Goal: Information Seeking & Learning: Learn about a topic

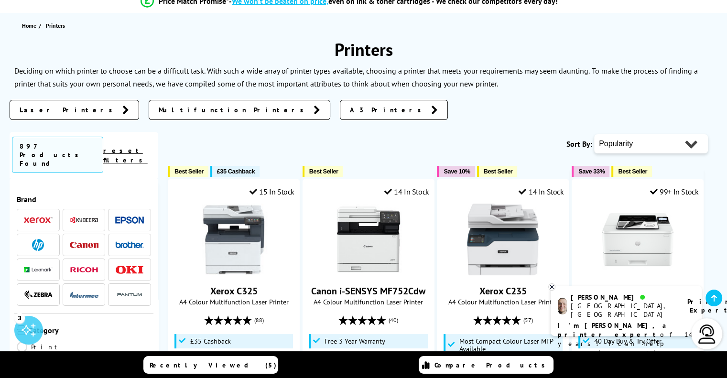
scroll to position [96, 0]
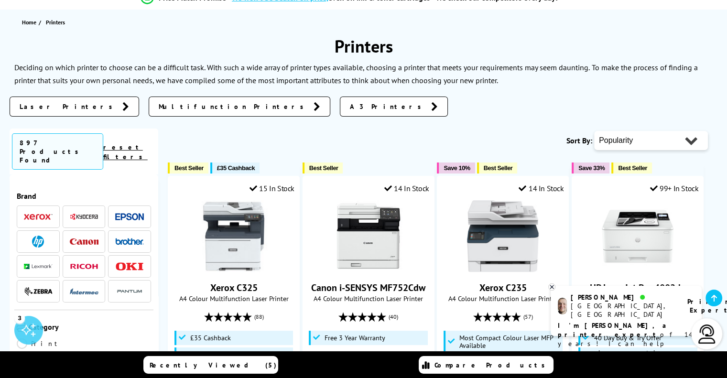
click at [159, 106] on span "Multifunction Printers" at bounding box center [234, 107] width 150 height 10
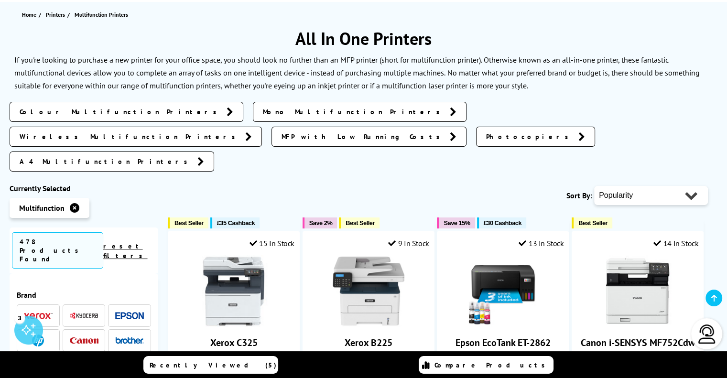
scroll to position [143, 0]
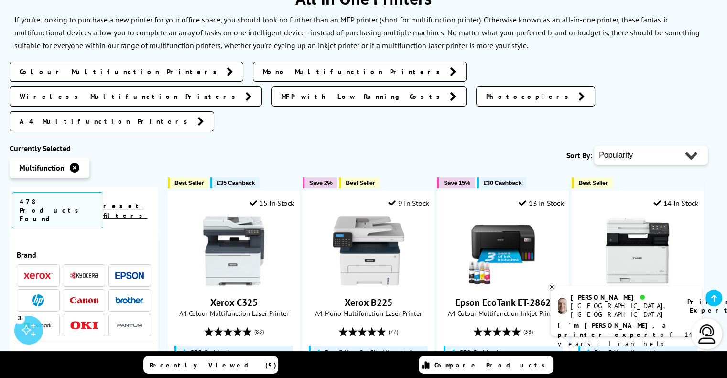
click at [84, 74] on span "Colour Multifunction Printers" at bounding box center [121, 72] width 202 height 10
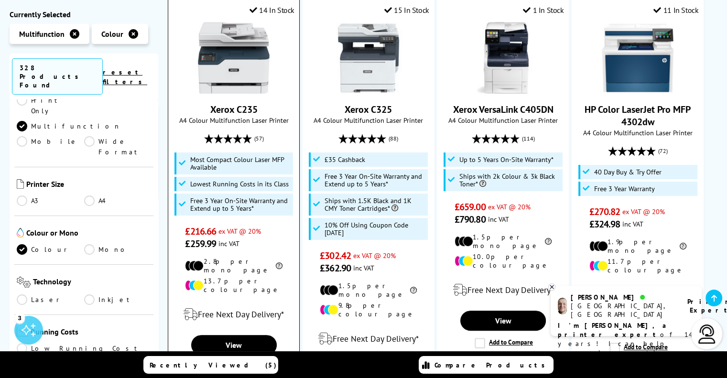
scroll to position [191, 0]
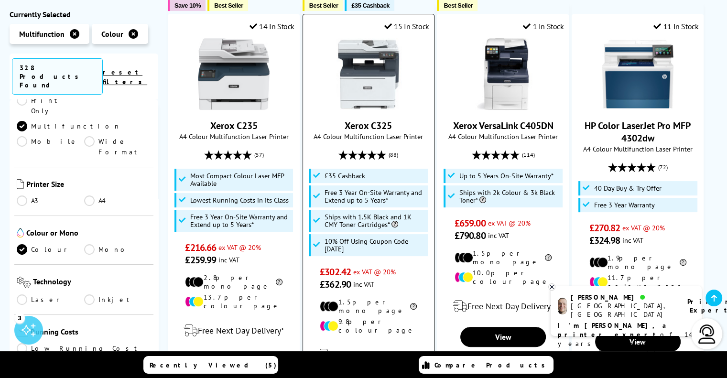
click at [367, 89] on img at bounding box center [369, 74] width 72 height 72
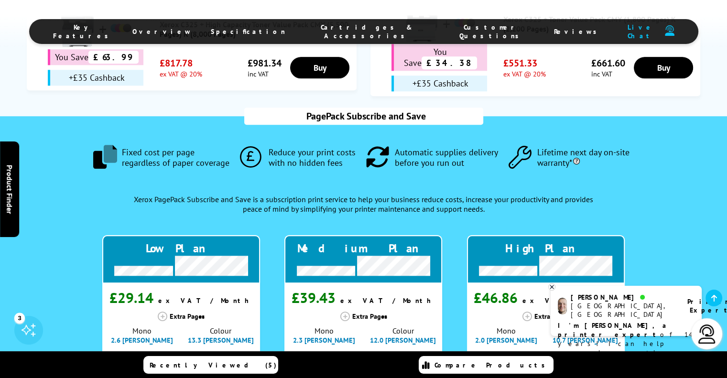
scroll to position [955, 0]
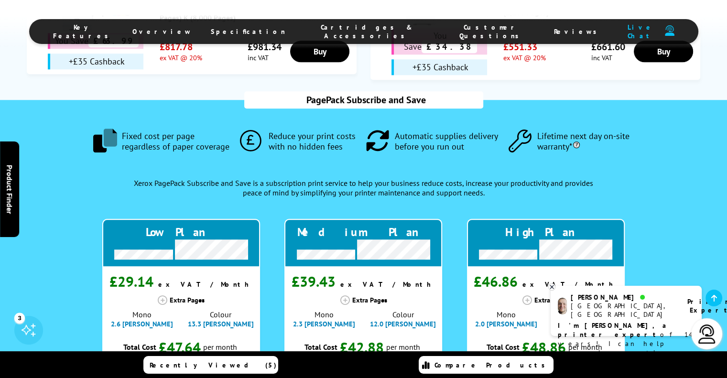
click at [274, 30] on span "Specification" at bounding box center [248, 31] width 75 height 9
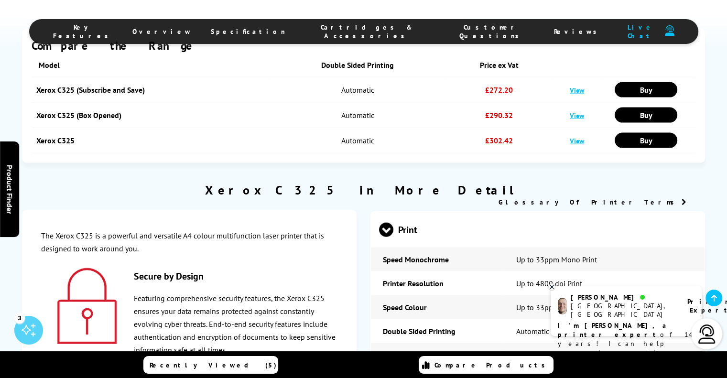
scroll to position [2100, 0]
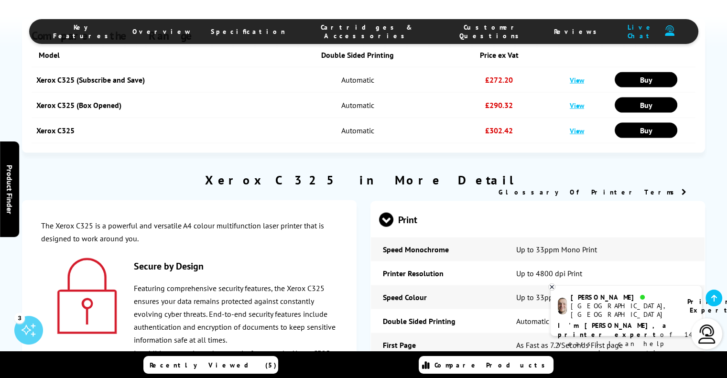
click at [386, 227] on span at bounding box center [386, 227] width 14 height 0
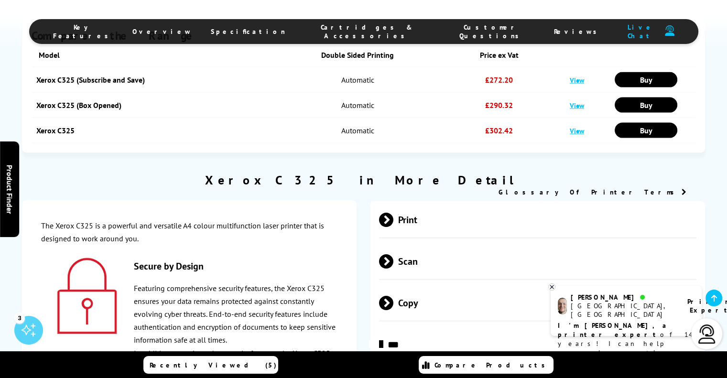
click at [393, 254] on span at bounding box center [393, 261] width 0 height 14
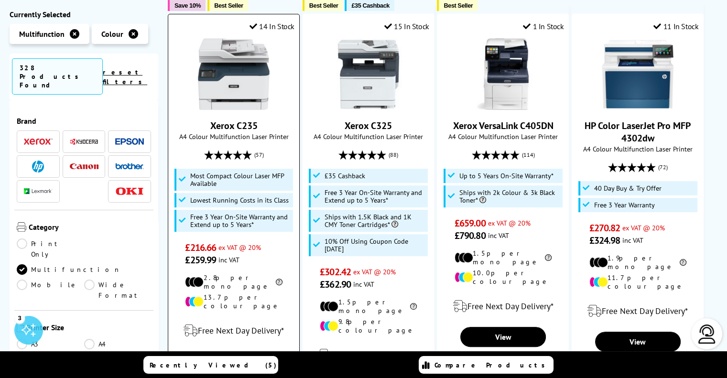
click at [240, 69] on img at bounding box center [234, 74] width 72 height 72
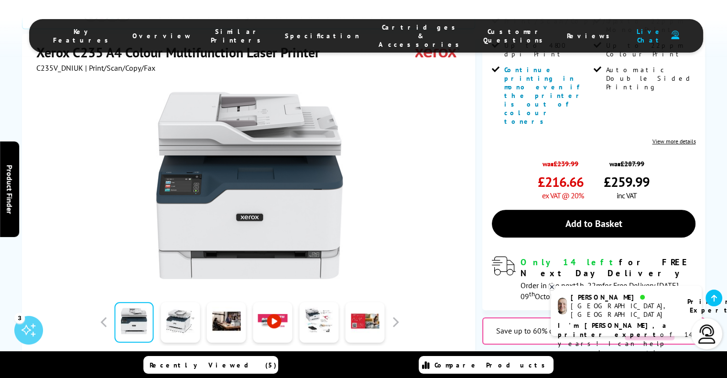
scroll to position [478, 0]
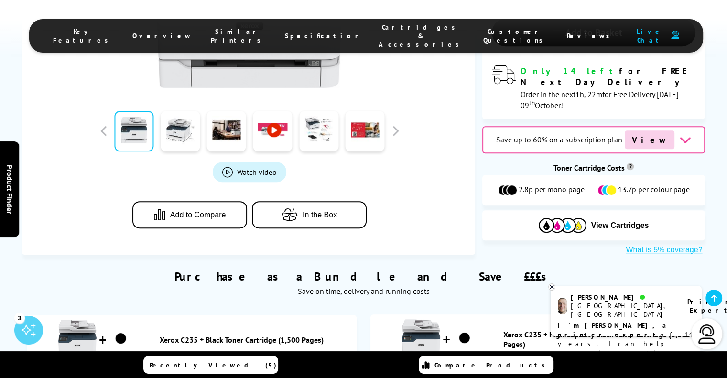
click at [298, 32] on span "Specification" at bounding box center [322, 36] width 75 height 9
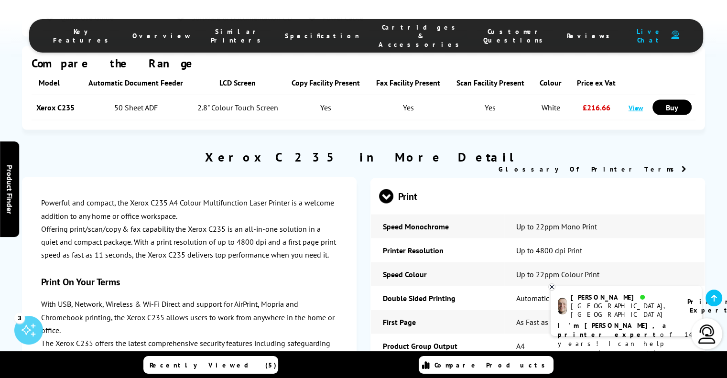
scroll to position [1957, 0]
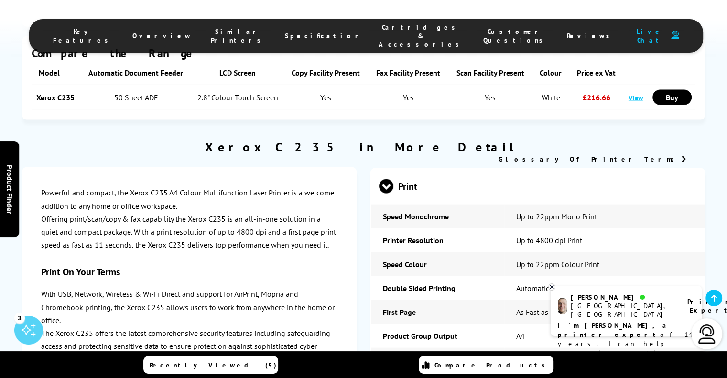
click at [386, 193] on span at bounding box center [386, 193] width 14 height 0
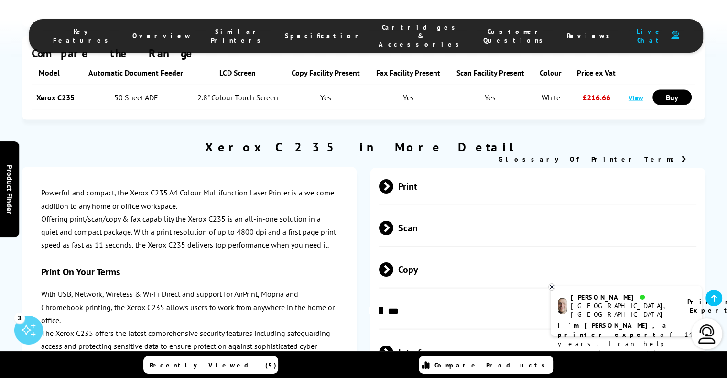
click at [393, 221] on span at bounding box center [393, 228] width 0 height 14
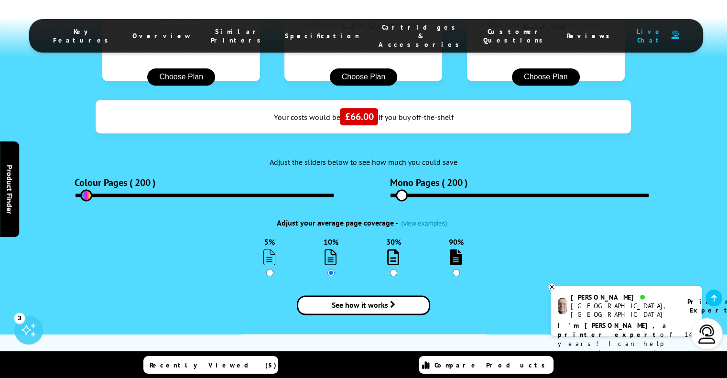
scroll to position [1192, 0]
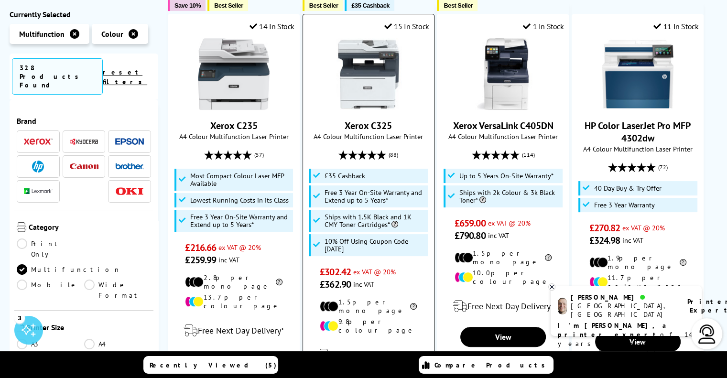
click at [366, 90] on img at bounding box center [369, 74] width 72 height 72
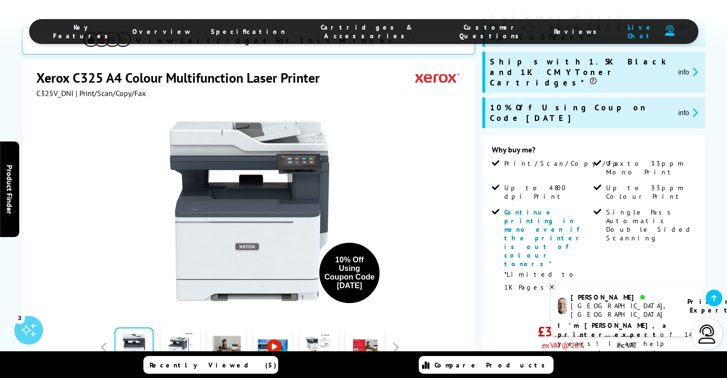
scroll to position [191, 0]
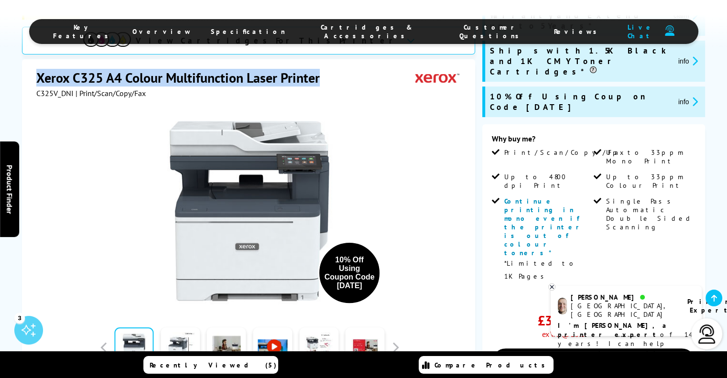
drag, startPoint x: 37, startPoint y: 76, endPoint x: 318, endPoint y: 75, distance: 281.4
click at [318, 75] on h1 "Xerox C325 A4 Colour Multifunction Laser Printer" at bounding box center [182, 78] width 293 height 18
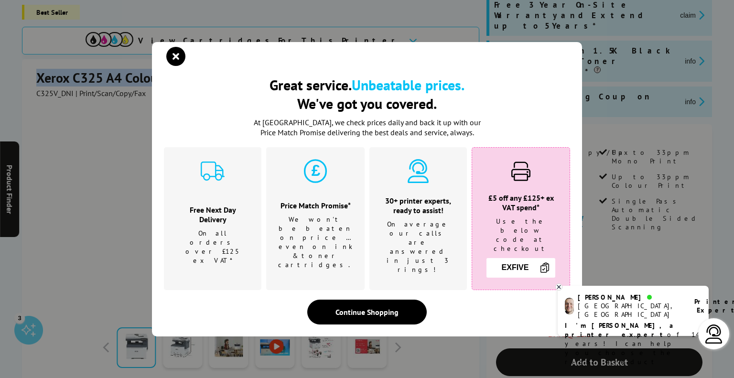
click at [178, 64] on icon "close modal" at bounding box center [175, 56] width 19 height 19
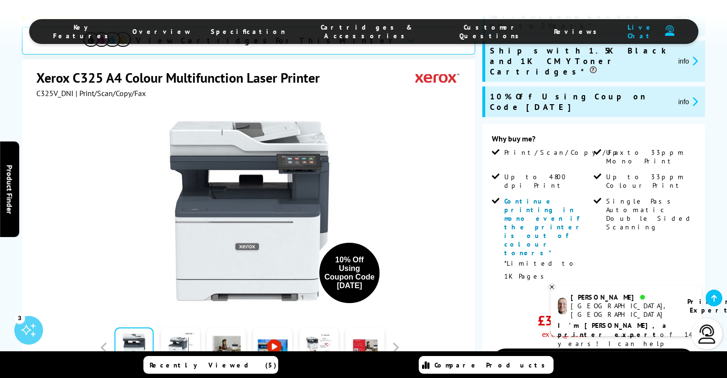
click at [352, 30] on span "Cartridges & Accessories" at bounding box center [366, 31] width 125 height 17
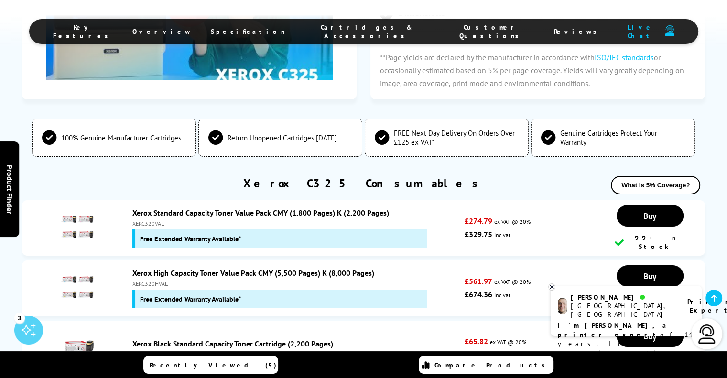
scroll to position [3314, 0]
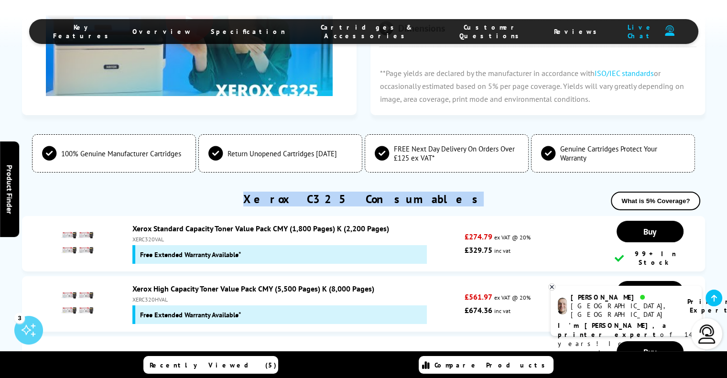
drag, startPoint x: 300, startPoint y: 86, endPoint x: 432, endPoint y: 87, distance: 131.9
click at [432, 192] on div "Xerox C325 Consumables What is 5% Coverage?" at bounding box center [363, 204] width 683 height 24
copy link "Xerox C325 Consumables"
